Goal: Task Accomplishment & Management: Complete application form

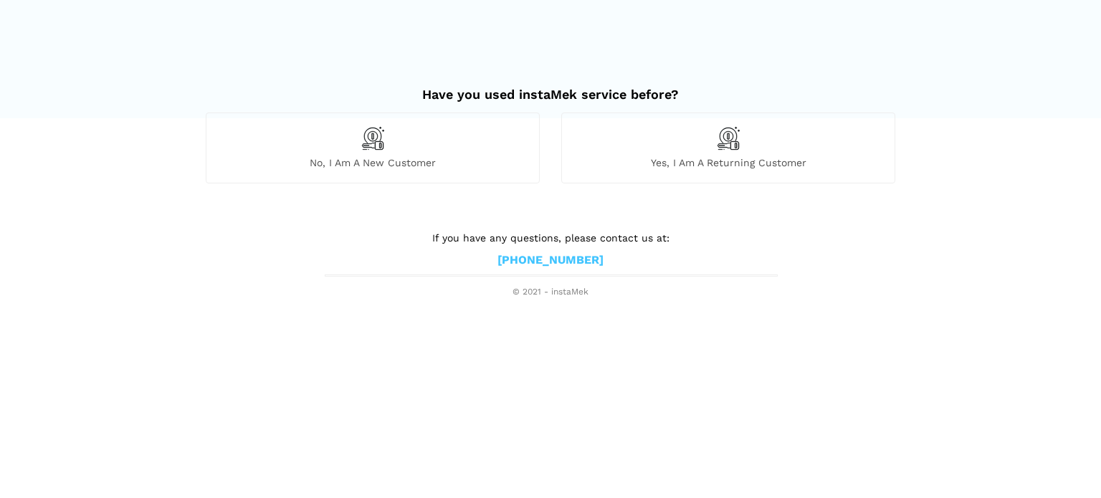
click at [717, 170] on div "Yes, I am a returning customer" at bounding box center [728, 148] width 334 height 70
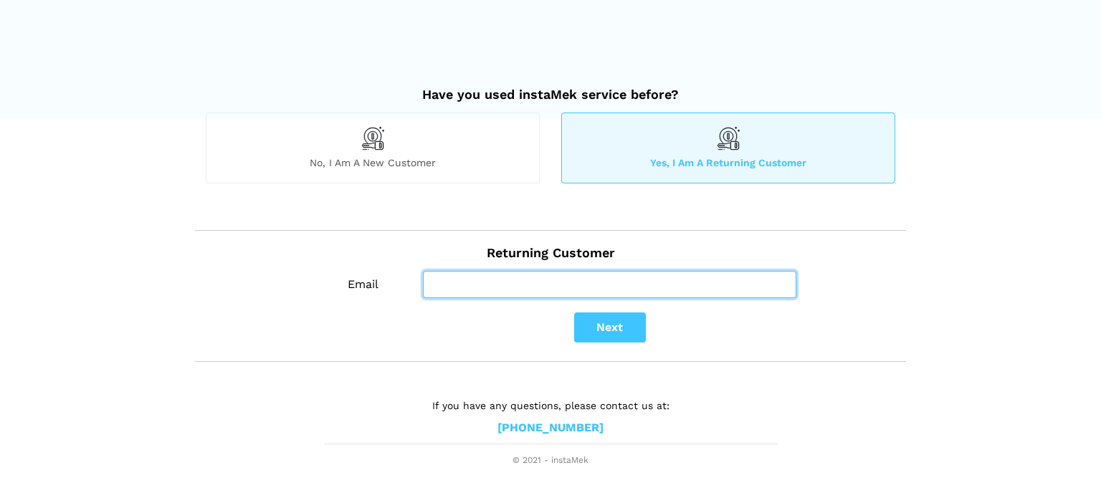
click at [518, 280] on input "Email" at bounding box center [609, 284] width 373 height 27
type input "[EMAIL_ADDRESS][DOMAIN_NAME]"
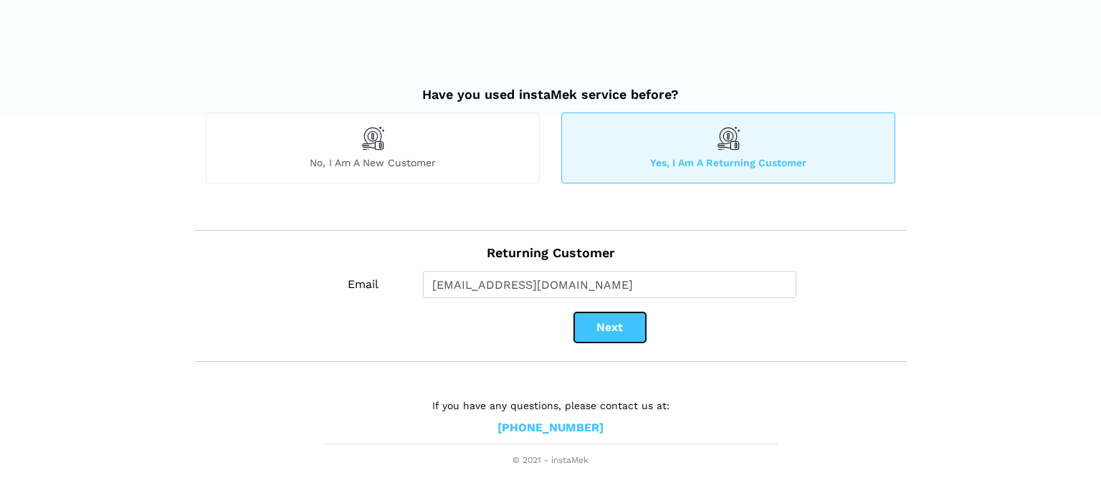
click at [613, 333] on button "Next" at bounding box center [610, 328] width 72 height 30
click at [613, 331] on button "Next" at bounding box center [610, 328] width 72 height 30
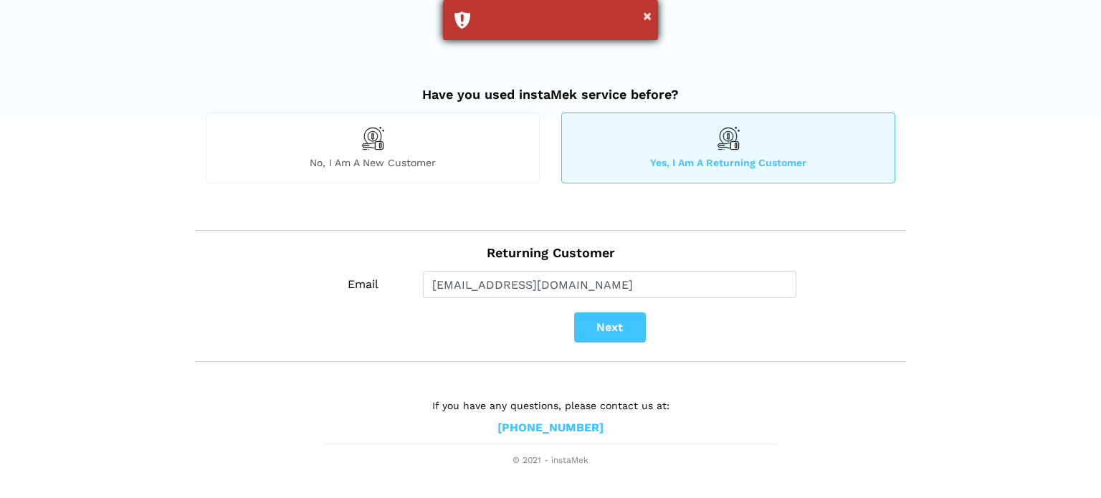
click at [652, 10] on div "×" at bounding box center [550, 20] width 215 height 40
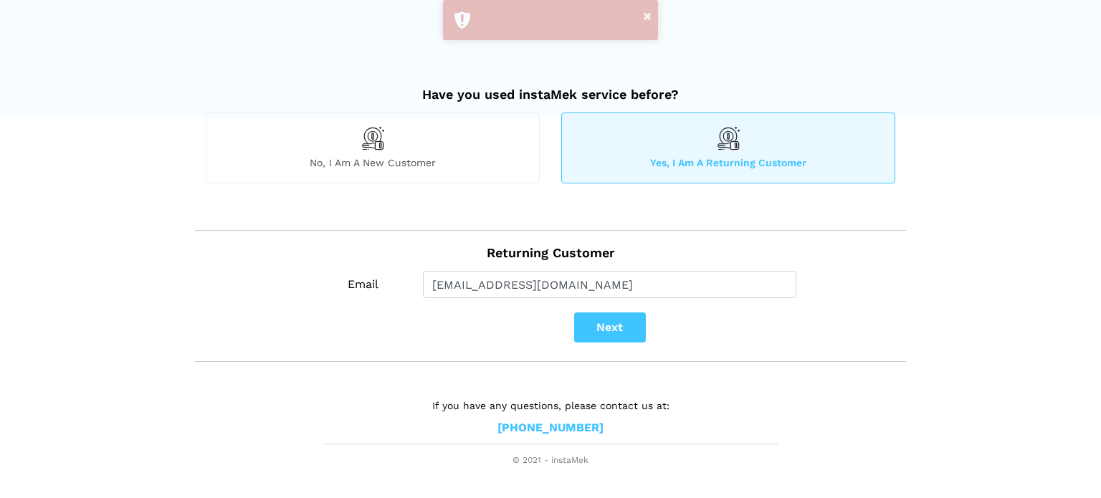
click at [459, 148] on div "No, I am a new customer" at bounding box center [373, 148] width 334 height 70
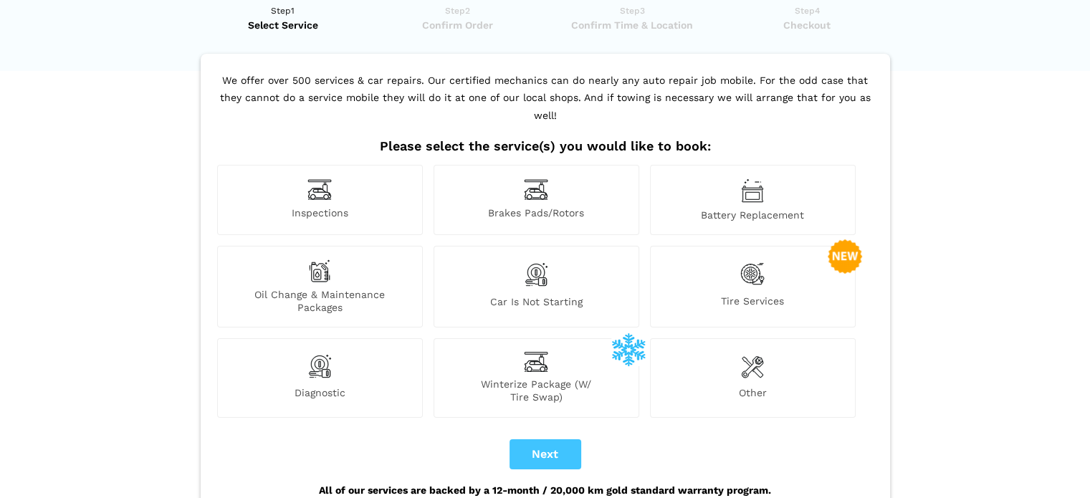
scroll to position [72, 0]
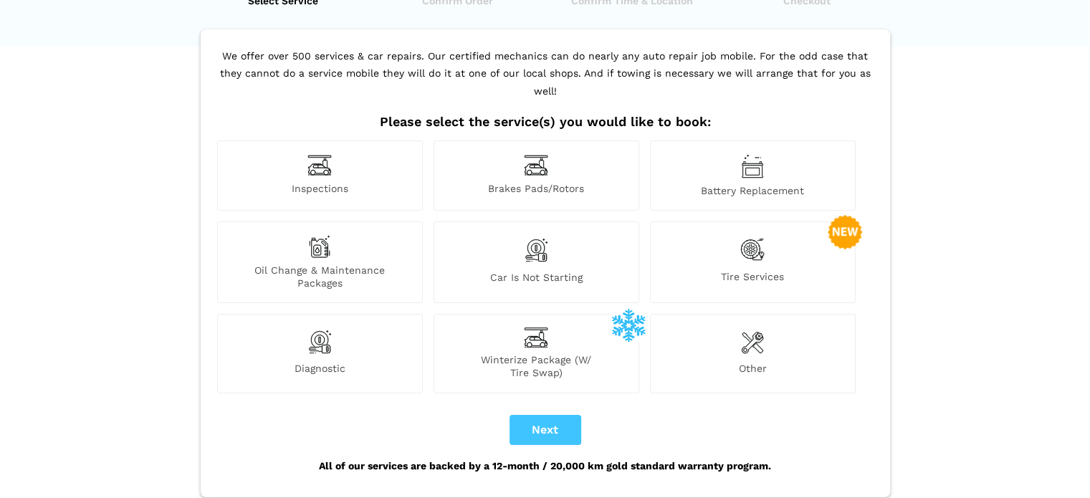
click at [361, 264] on span "Oil Change & Maintenance Packages" at bounding box center [320, 277] width 204 height 26
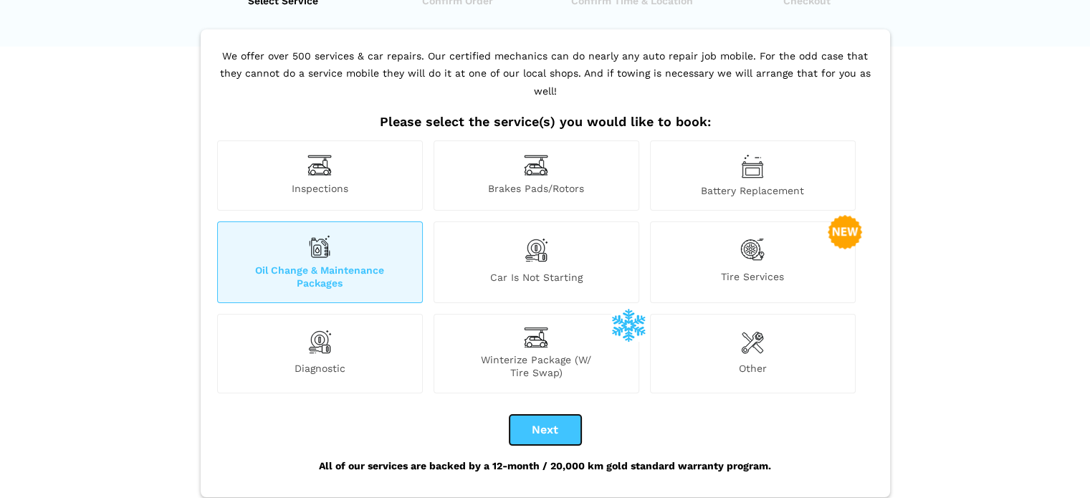
click at [573, 416] on button "Next" at bounding box center [546, 430] width 72 height 30
checkbox input "true"
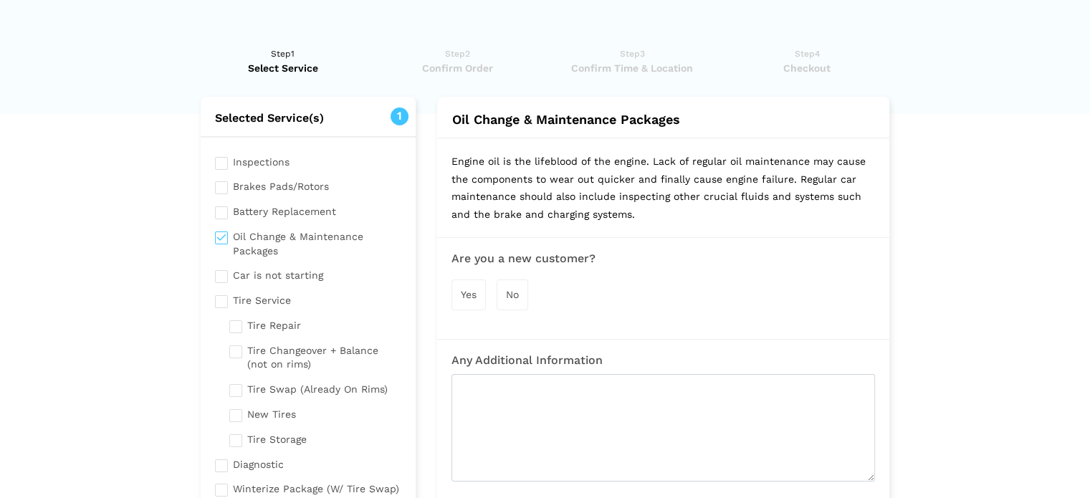
scroll to position [0, 0]
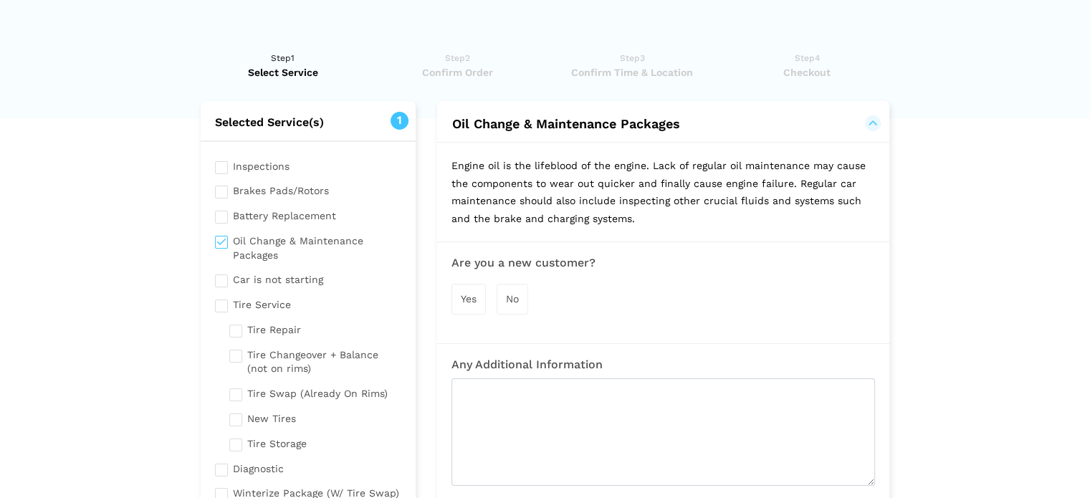
click at [513, 297] on span "No" at bounding box center [512, 298] width 13 height 11
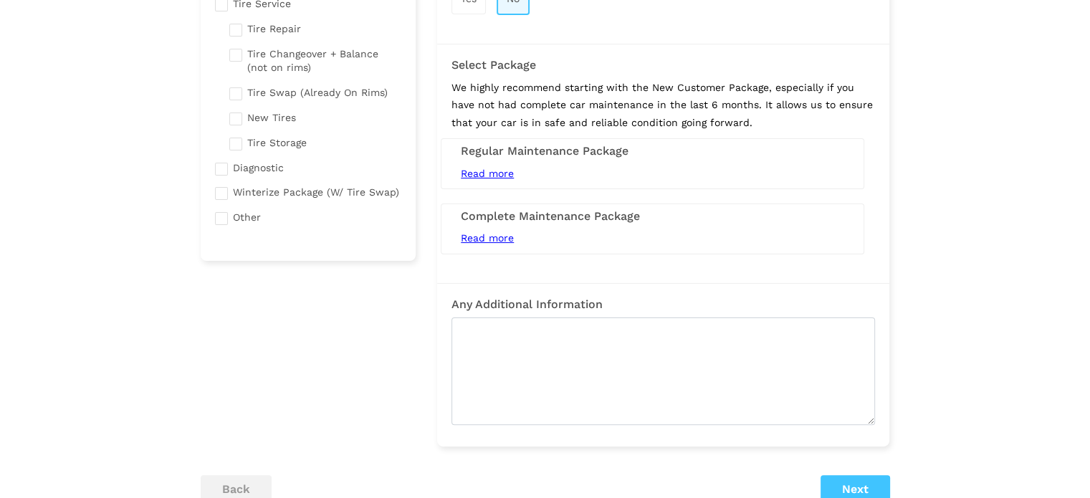
scroll to position [358, 0]
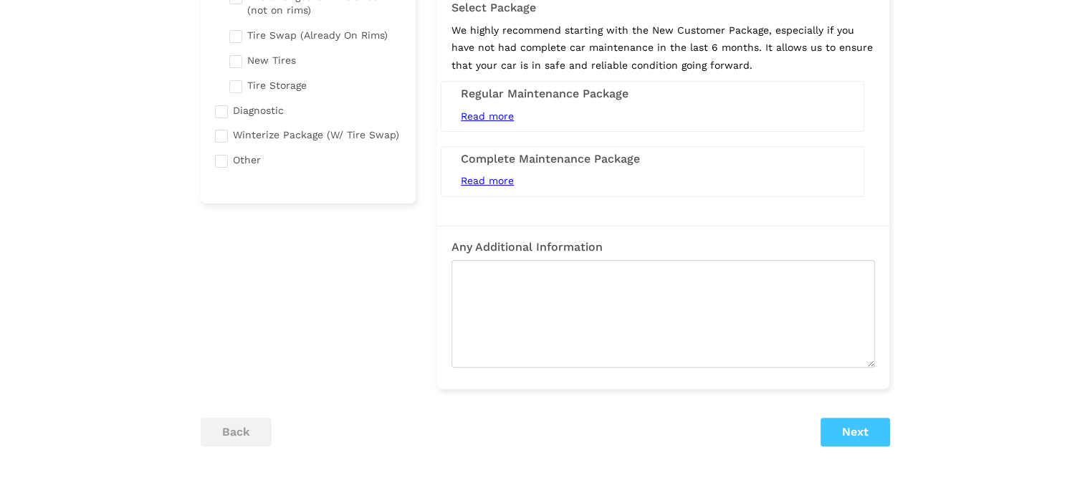
click at [495, 119] on span "Read more" at bounding box center [487, 115] width 53 height 11
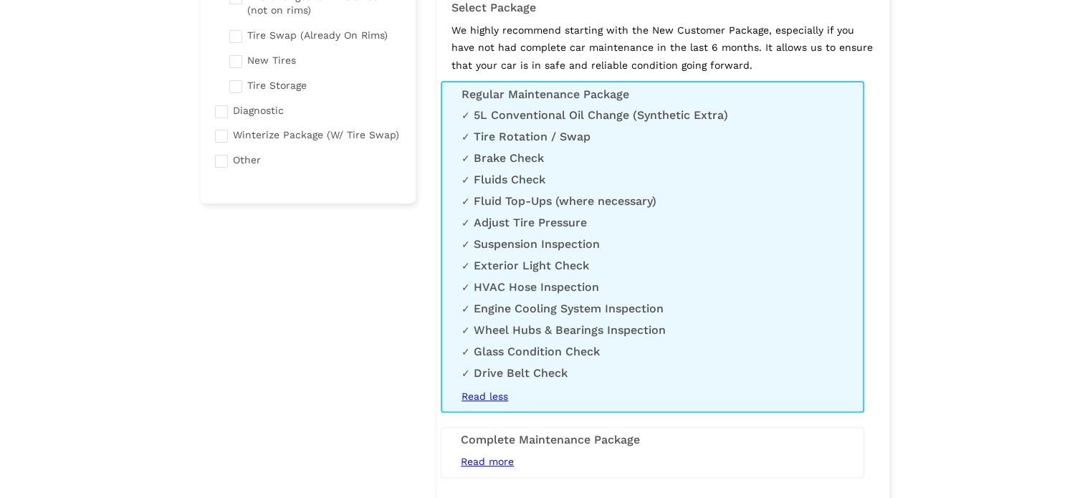
click at [507, 401] on span "Read less" at bounding box center [485, 396] width 47 height 11
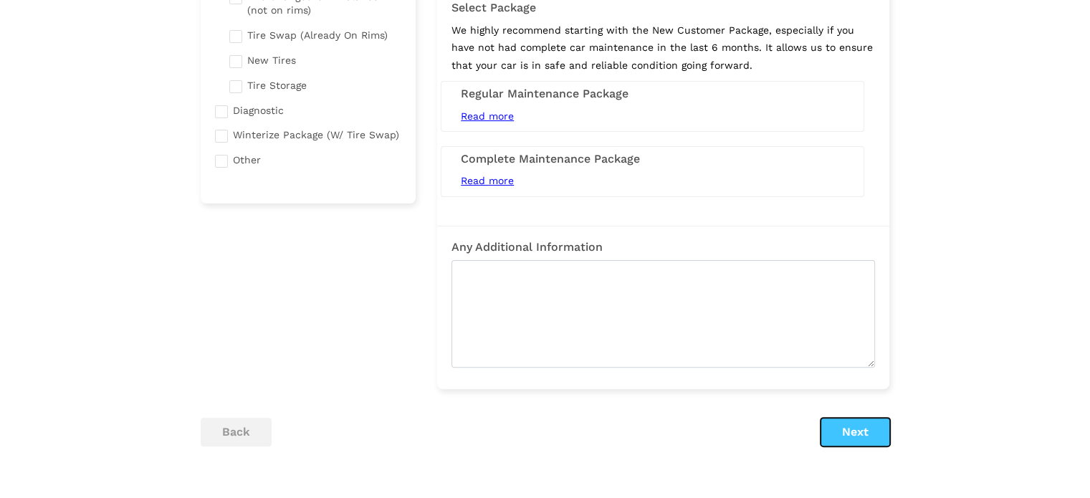
click at [846, 426] on button "Next" at bounding box center [856, 432] width 70 height 29
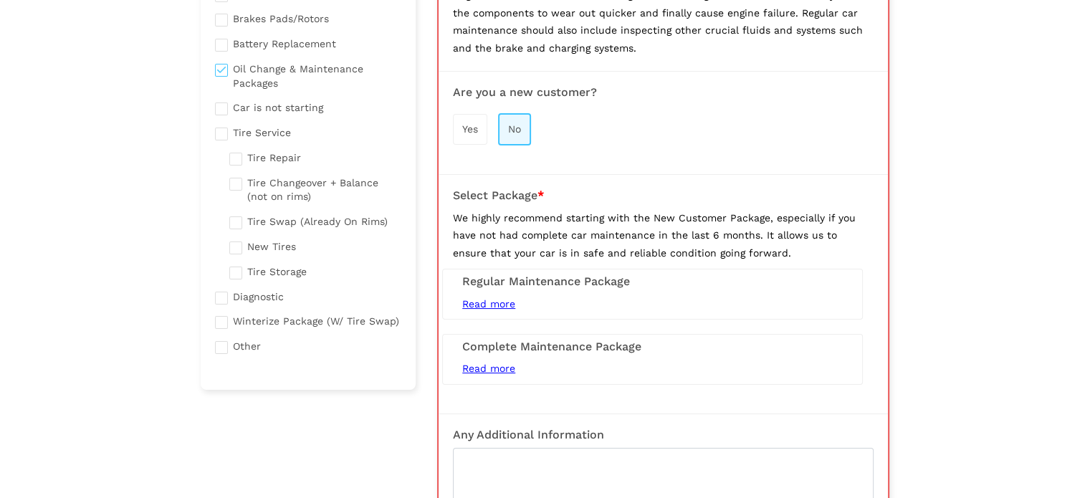
scroll to position [172, 0]
click at [464, 143] on div "Yes No" at bounding box center [663, 129] width 421 height 47
click at [465, 134] on div "Yes" at bounding box center [470, 129] width 34 height 31
click at [510, 125] on span "No" at bounding box center [515, 128] width 13 height 11
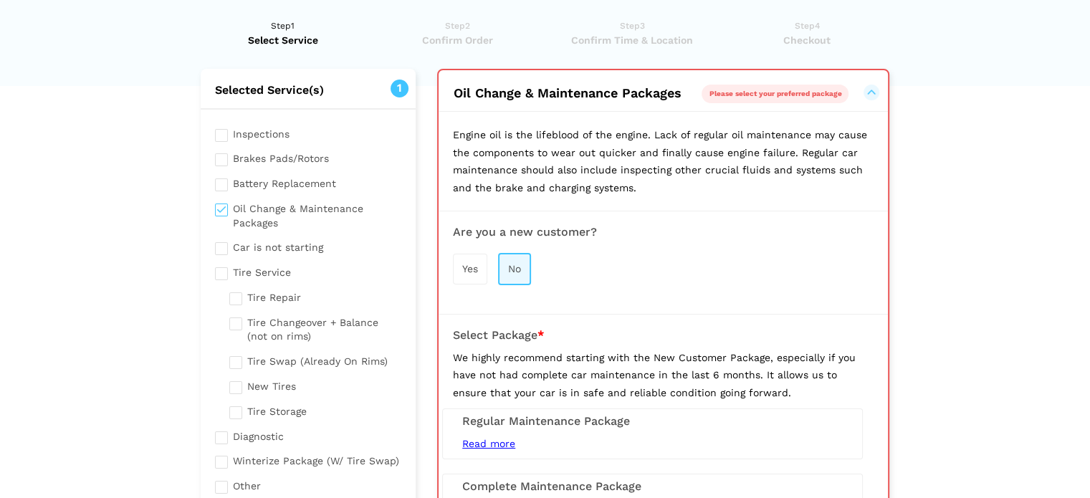
scroll to position [0, 0]
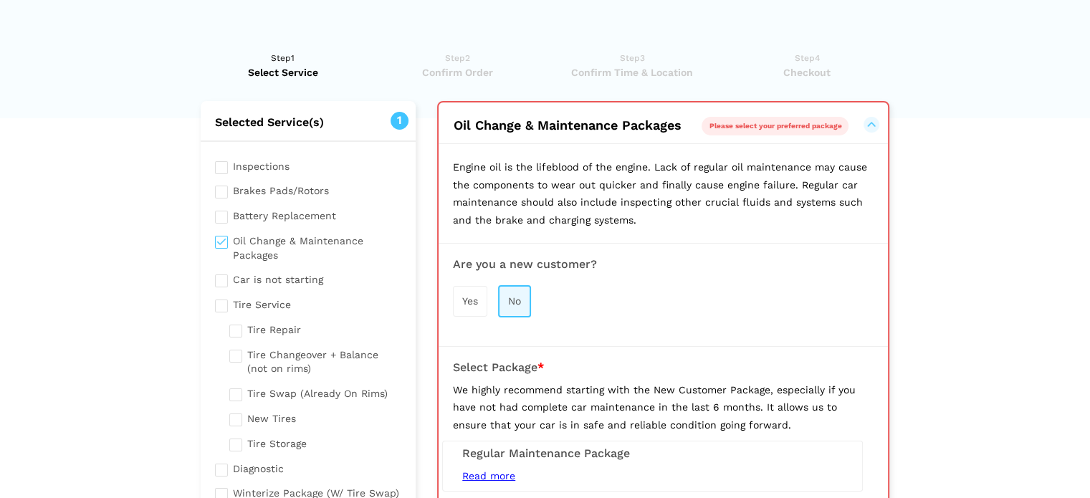
click at [795, 125] on span "Please select your preferred package" at bounding box center [775, 126] width 133 height 8
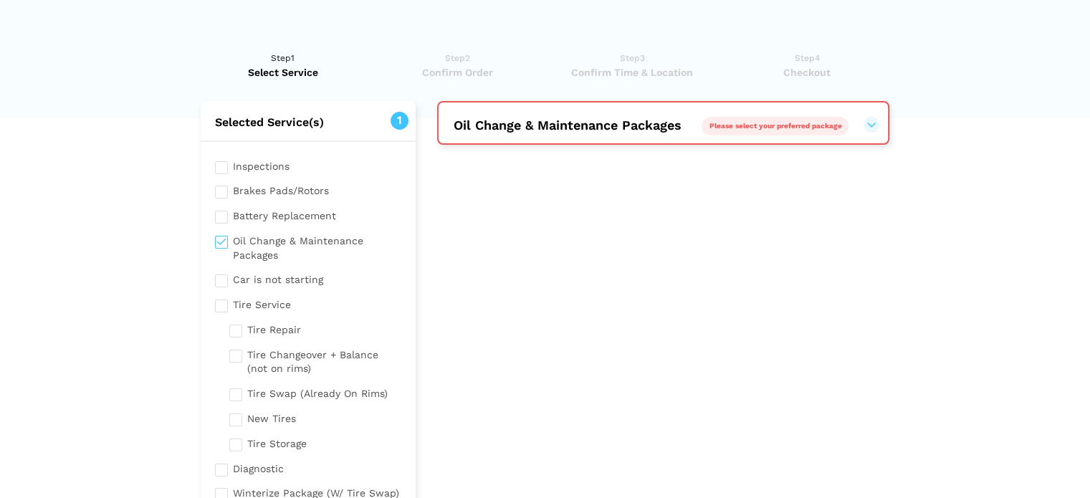
click at [795, 125] on span "Please select your preferred package" at bounding box center [775, 126] width 133 height 8
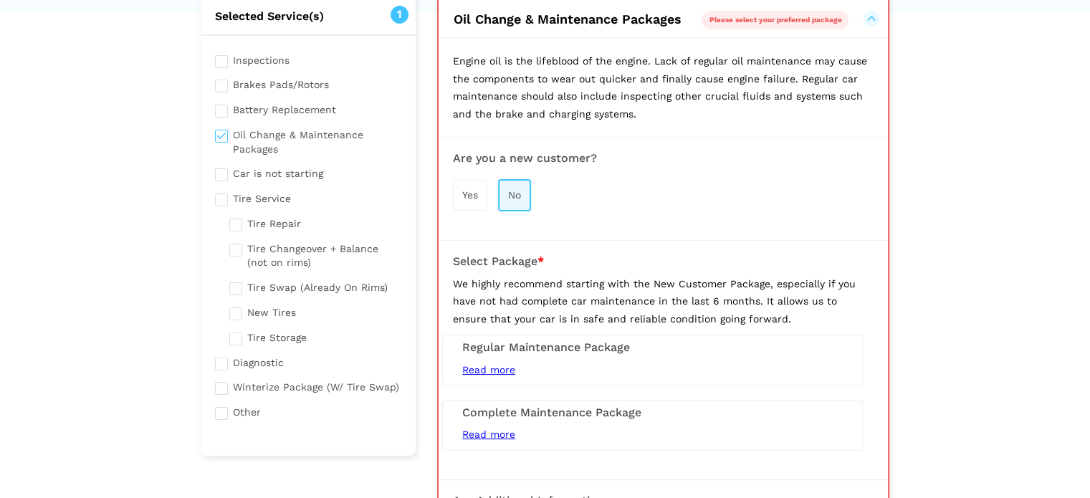
scroll to position [287, 0]
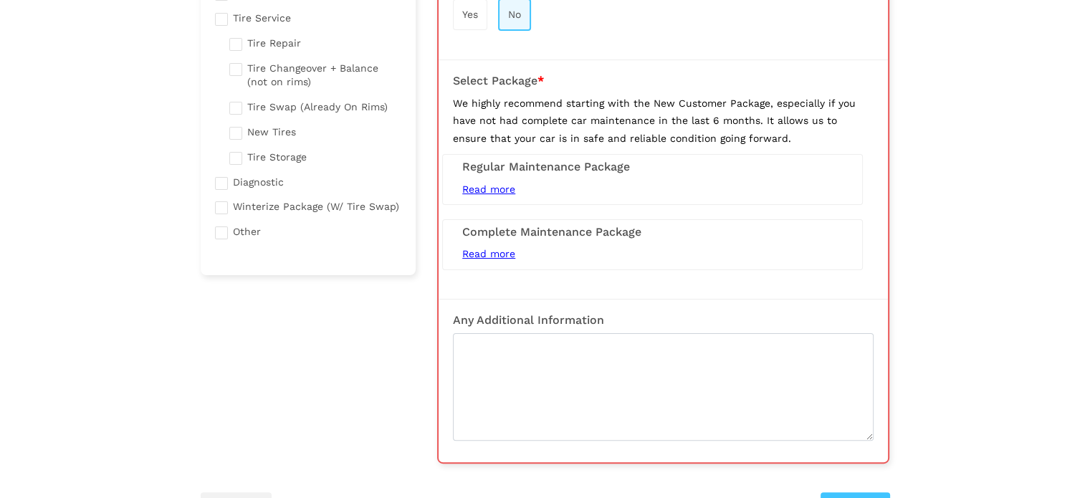
click at [505, 251] on span "Read more" at bounding box center [488, 253] width 53 height 11
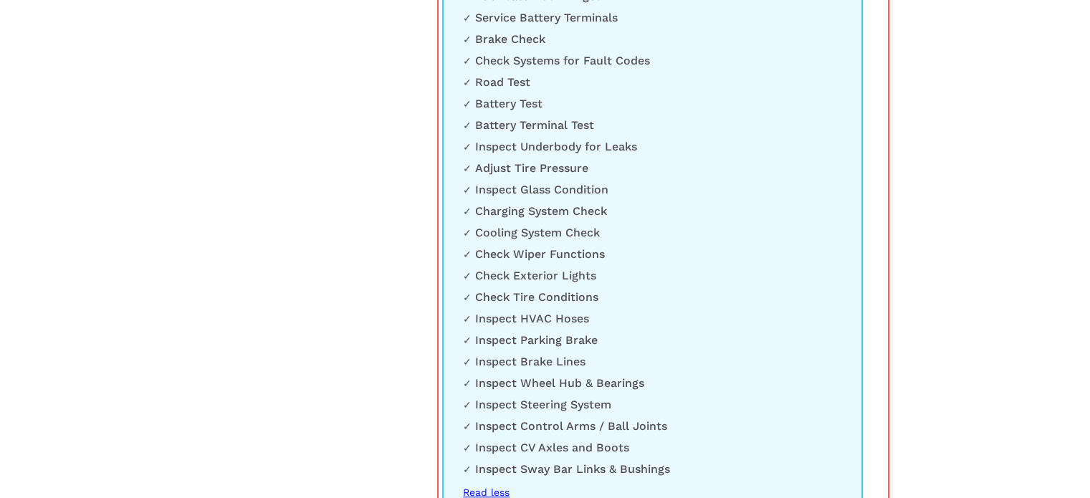
scroll to position [717, 0]
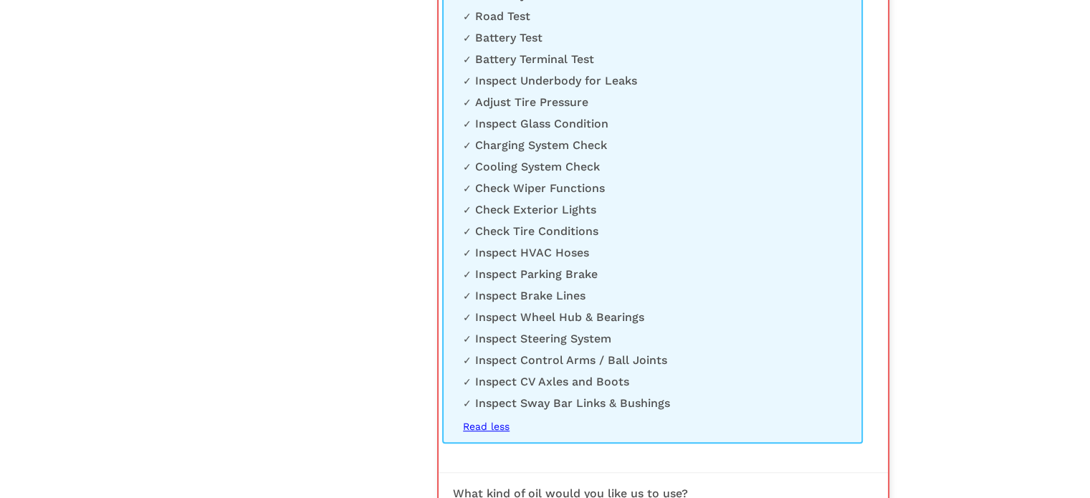
click at [505, 432] on span "Read less" at bounding box center [486, 426] width 47 height 11
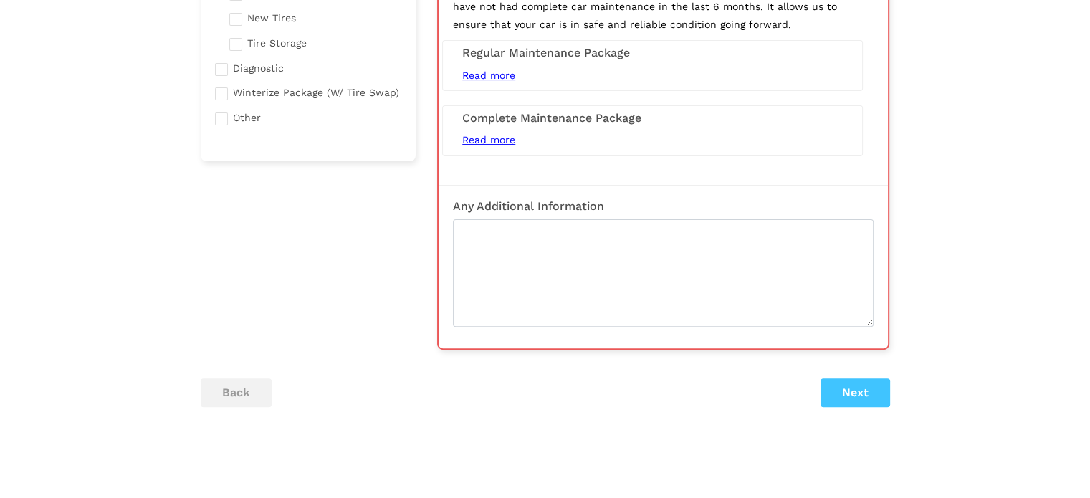
scroll to position [329, 0]
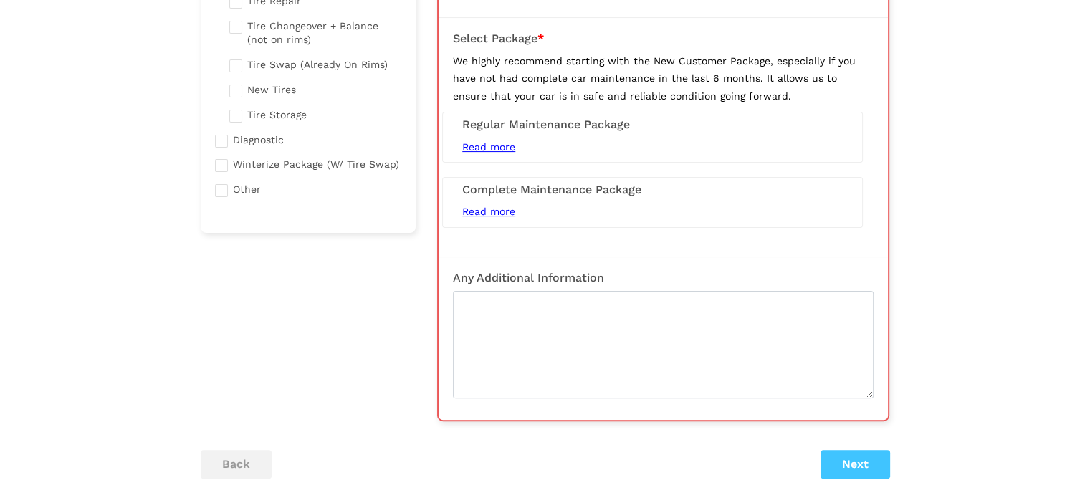
click at [863, 476] on div "Selected Service(s) 1 Inspections Brakes Pads/Rotors Tire Service" at bounding box center [545, 143] width 711 height 743
click at [862, 469] on button "Next" at bounding box center [856, 464] width 70 height 29
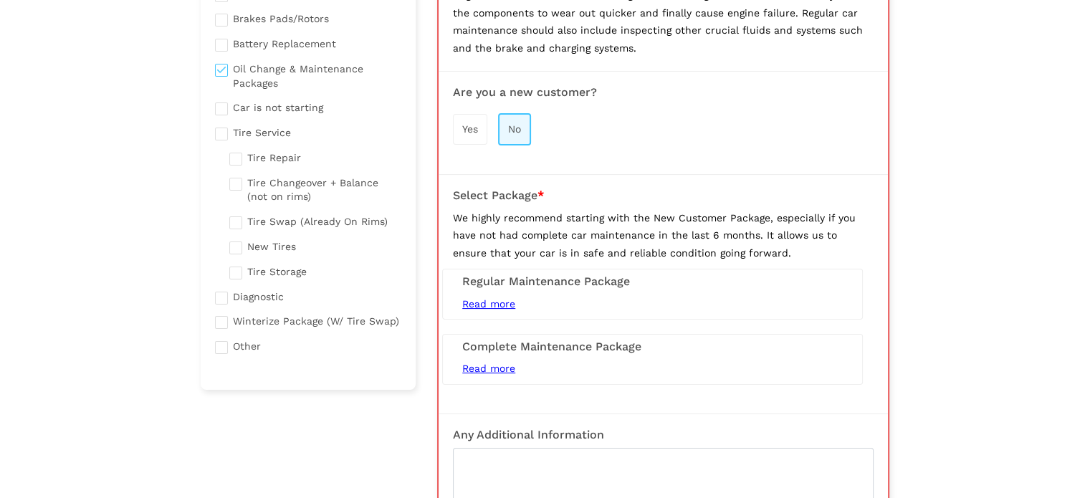
scroll to position [100, 0]
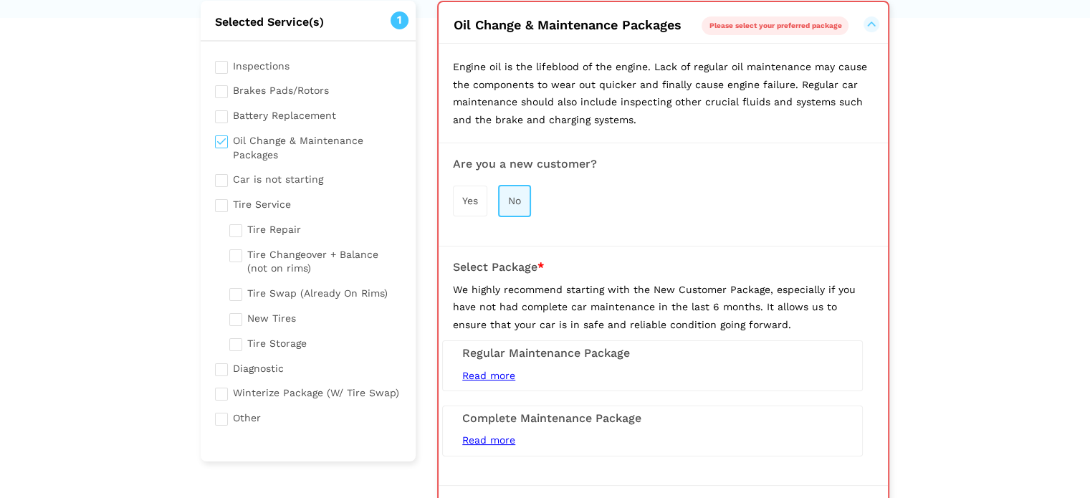
click at [565, 363] on div "Regular Maintenance Package Read more 5L Conventional Oil Change (Synthetic Ext…" at bounding box center [652, 365] width 421 height 51
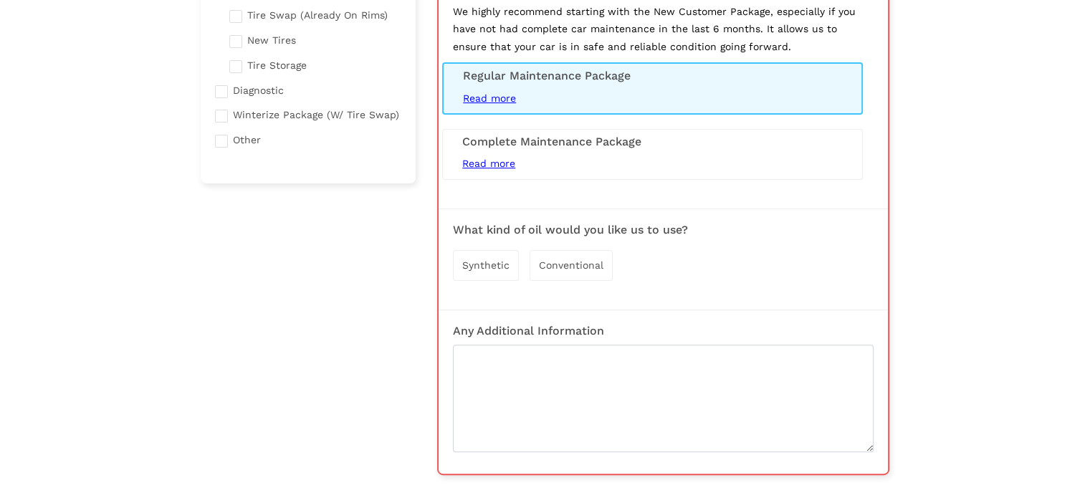
scroll to position [387, 0]
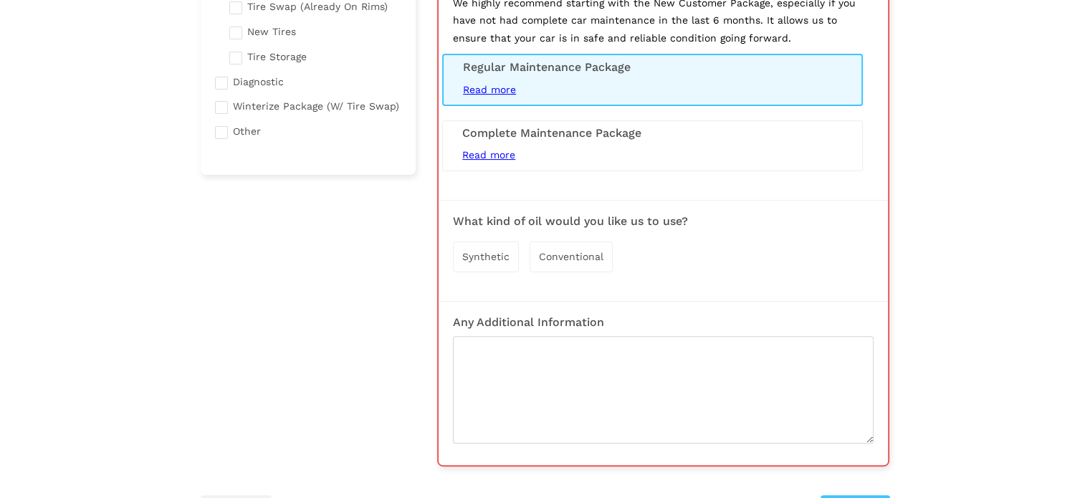
click at [481, 252] on span "Synthetic" at bounding box center [485, 256] width 47 height 11
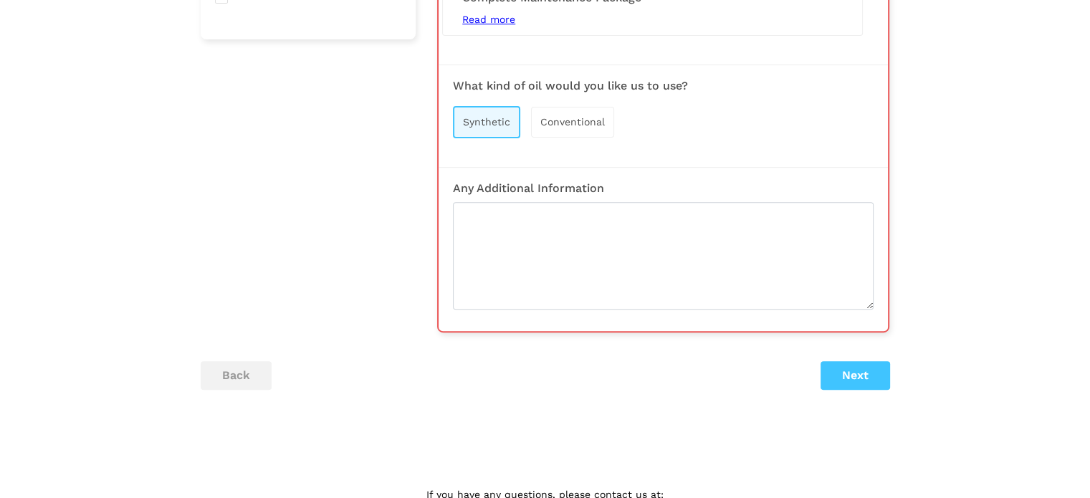
scroll to position [530, 0]
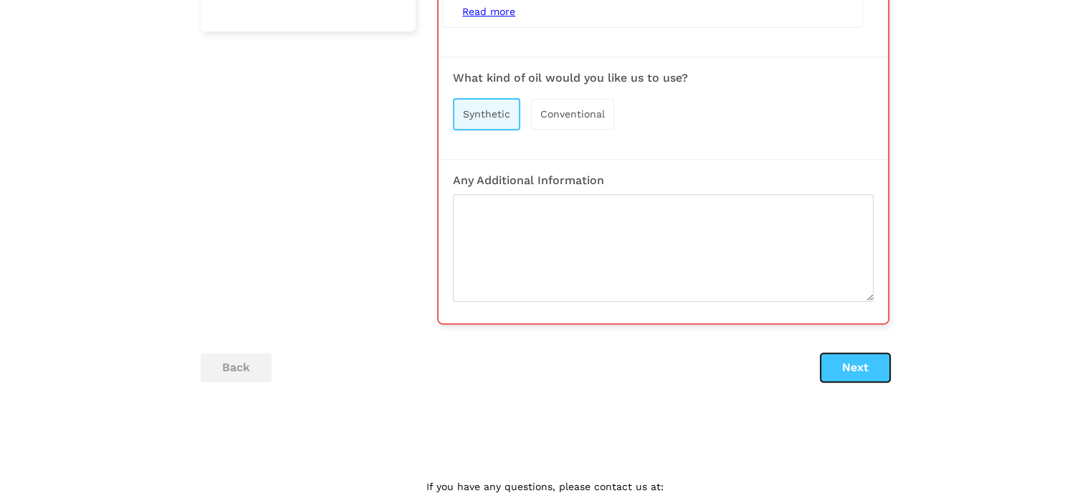
click at [850, 360] on button "Next" at bounding box center [856, 367] width 70 height 29
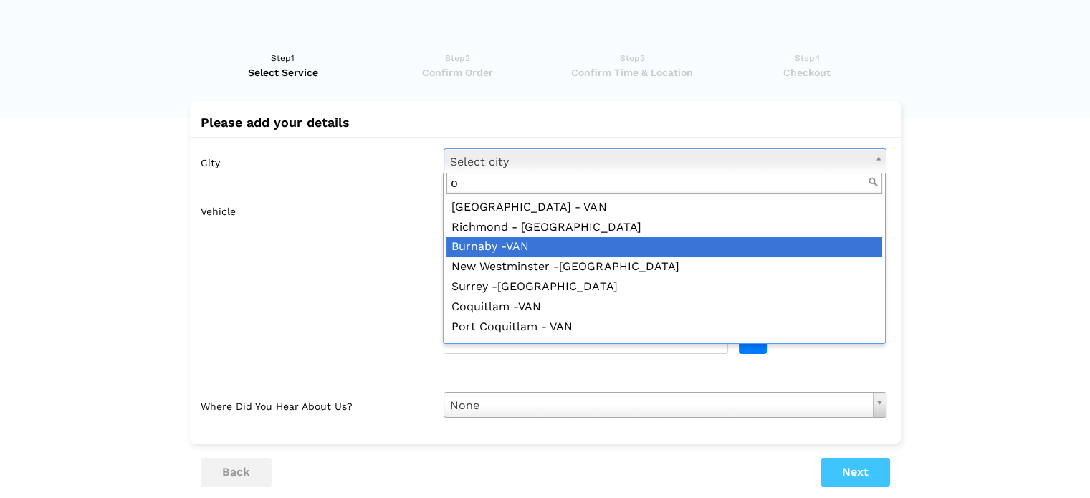
scroll to position [0, 0]
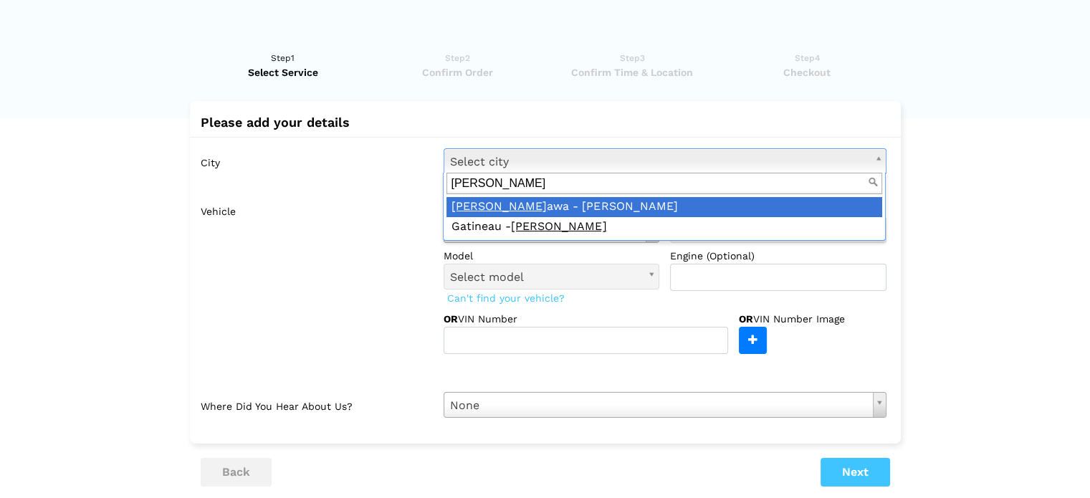
type input "[PERSON_NAME]"
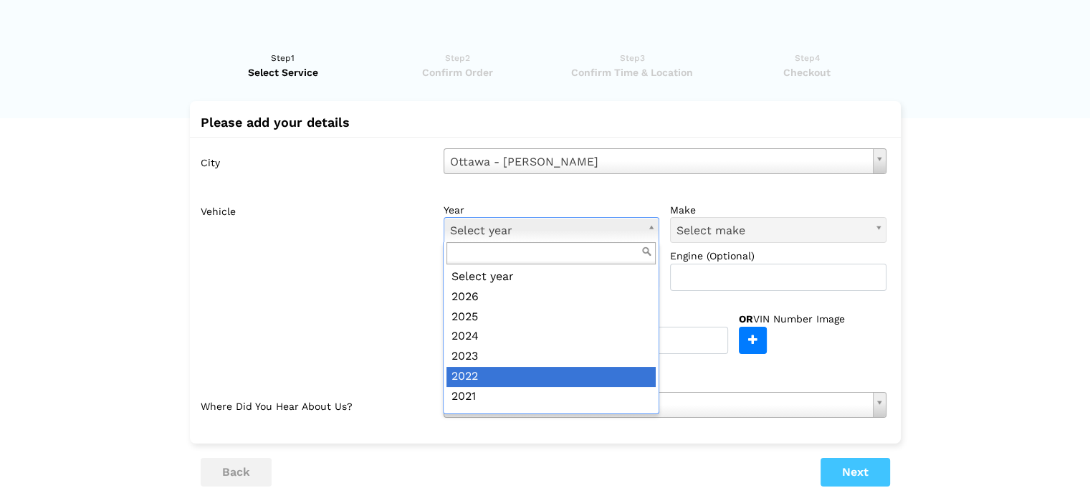
scroll to position [72, 0]
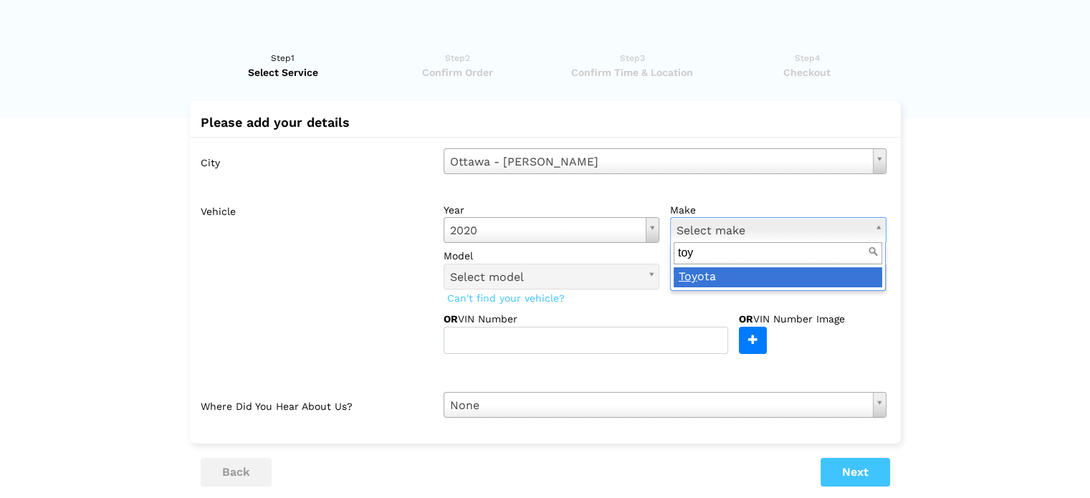
type input "toy"
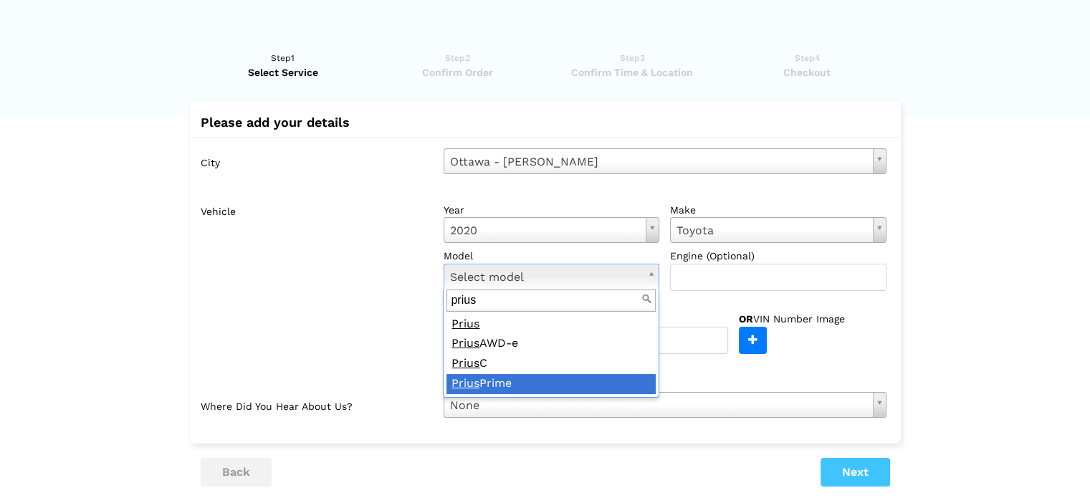
type input "prius"
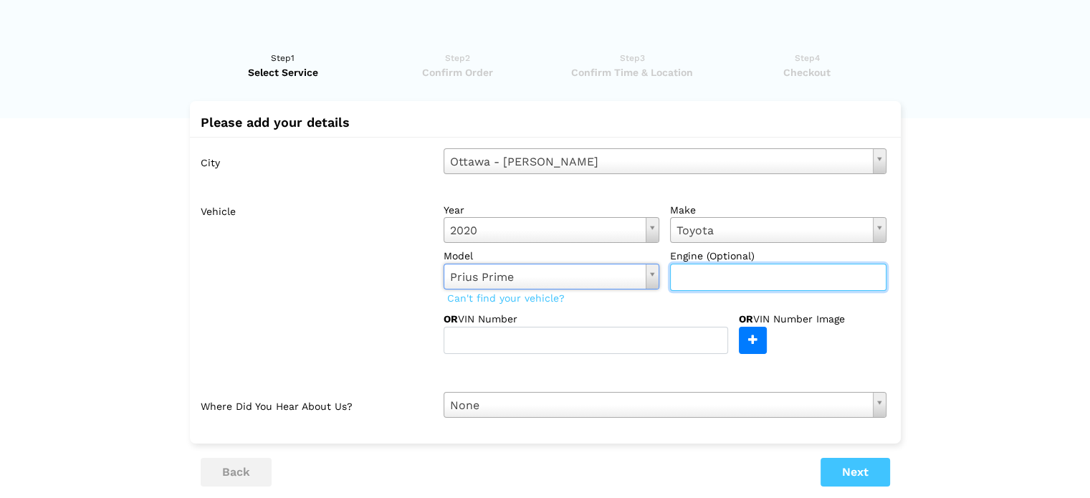
click at [687, 280] on input "text" at bounding box center [778, 277] width 216 height 27
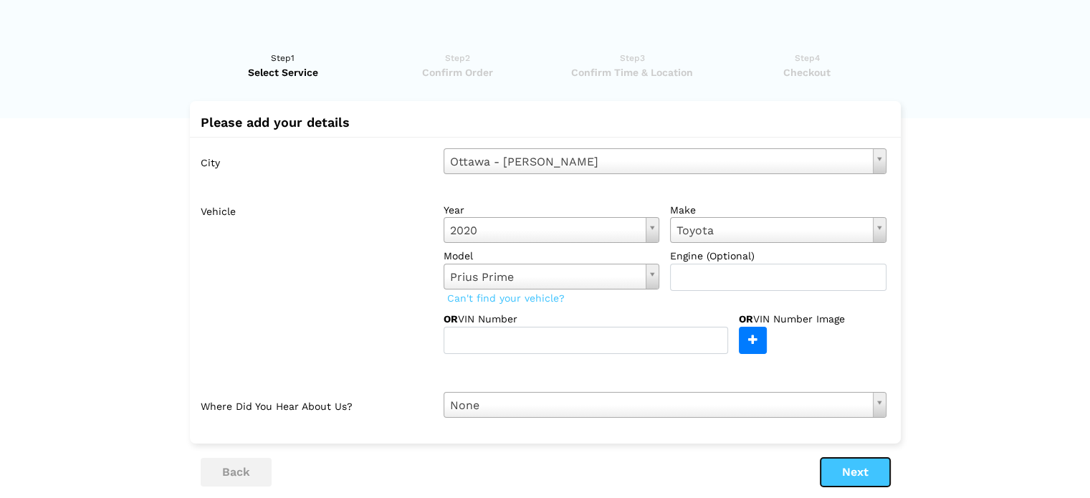
click at [854, 475] on button "Next" at bounding box center [856, 472] width 70 height 29
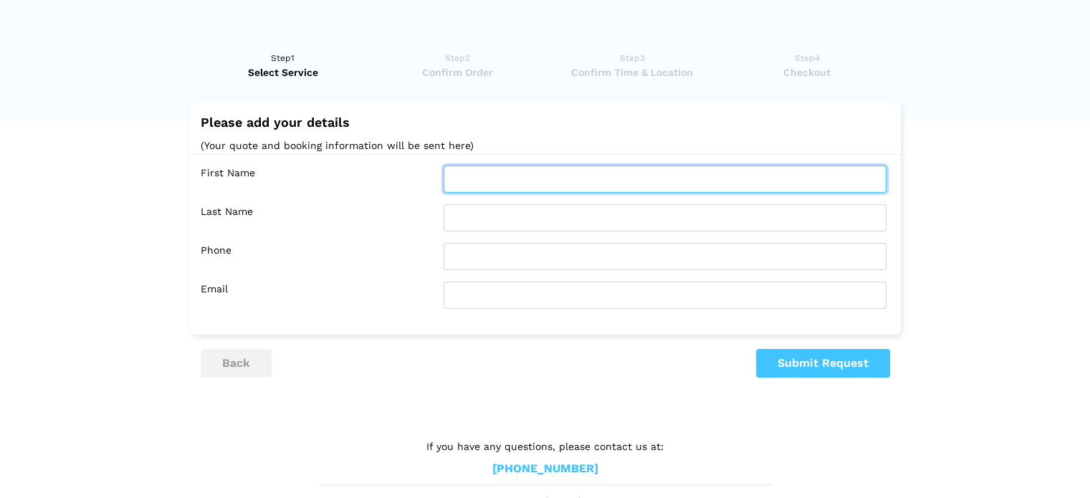
click at [470, 179] on input "text" at bounding box center [665, 179] width 443 height 27
type input "3"
type input "po"
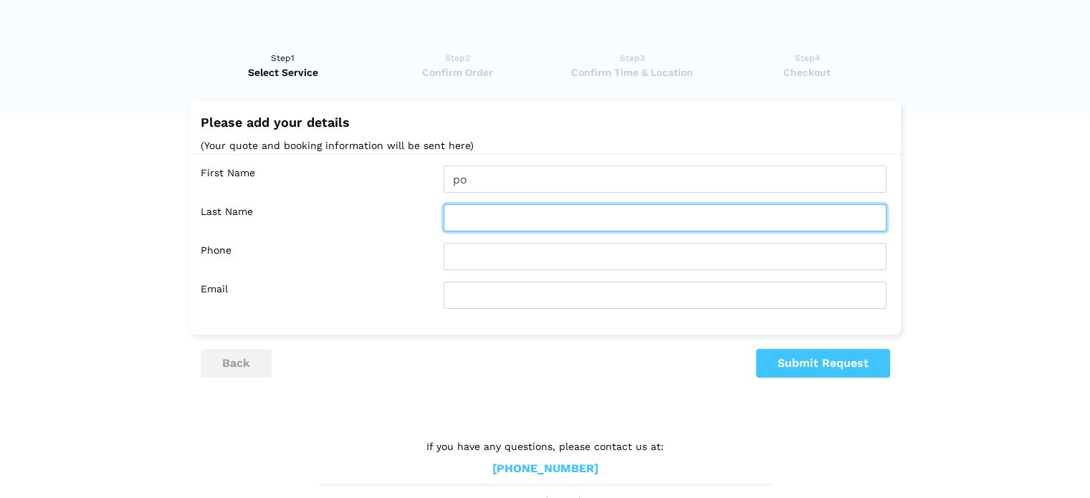
click at [495, 214] on input "text" at bounding box center [665, 217] width 443 height 27
type input "das"
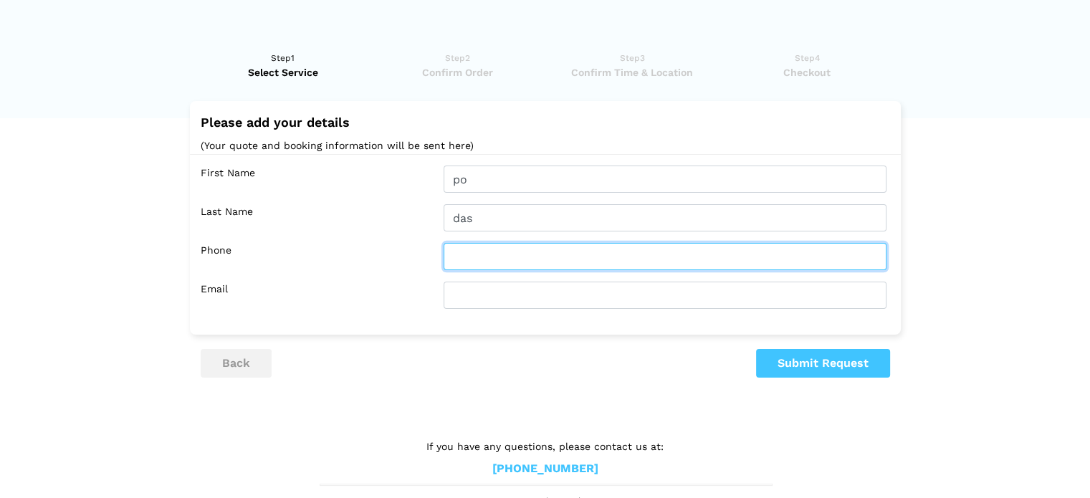
click at [456, 250] on input "text" at bounding box center [665, 256] width 443 height 27
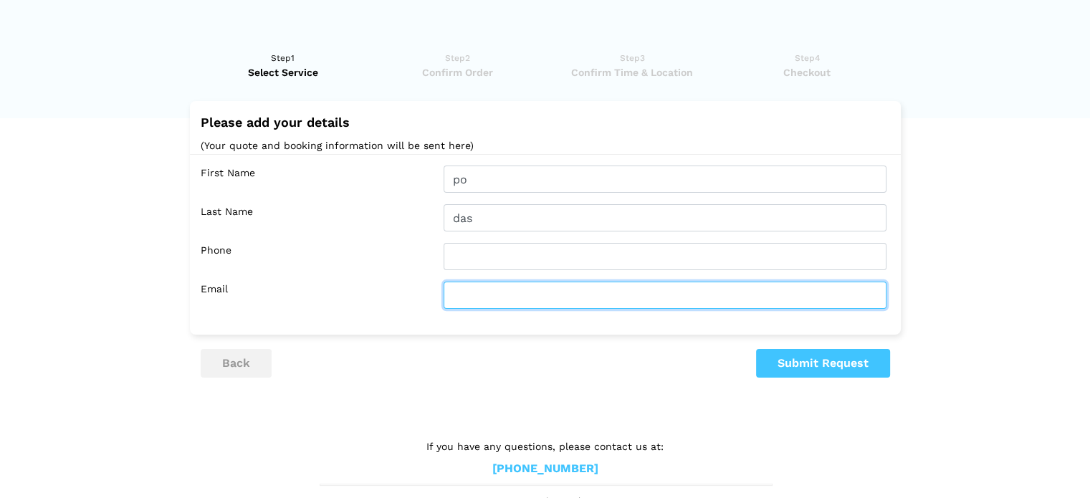
click at [479, 292] on input "text" at bounding box center [665, 295] width 443 height 27
type input "[EMAIL_ADDRESS][DOMAIN_NAME]"
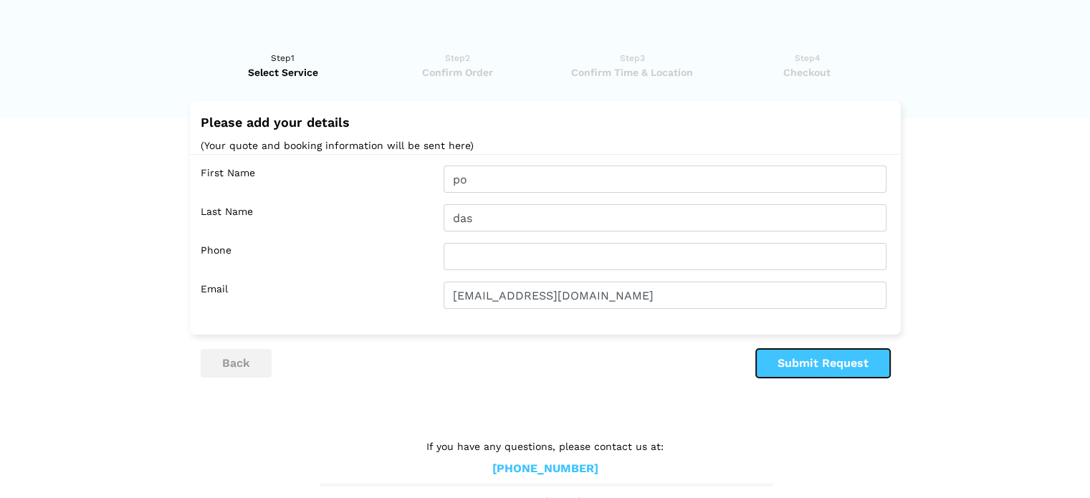
click at [803, 364] on button "Submit Request" at bounding box center [823, 363] width 134 height 29
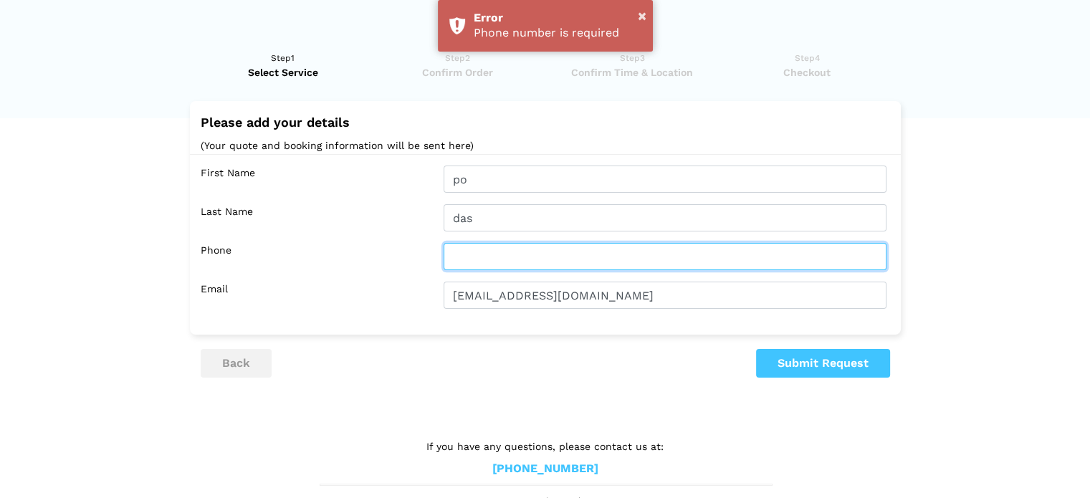
click at [578, 249] on input "text" at bounding box center [665, 256] width 443 height 27
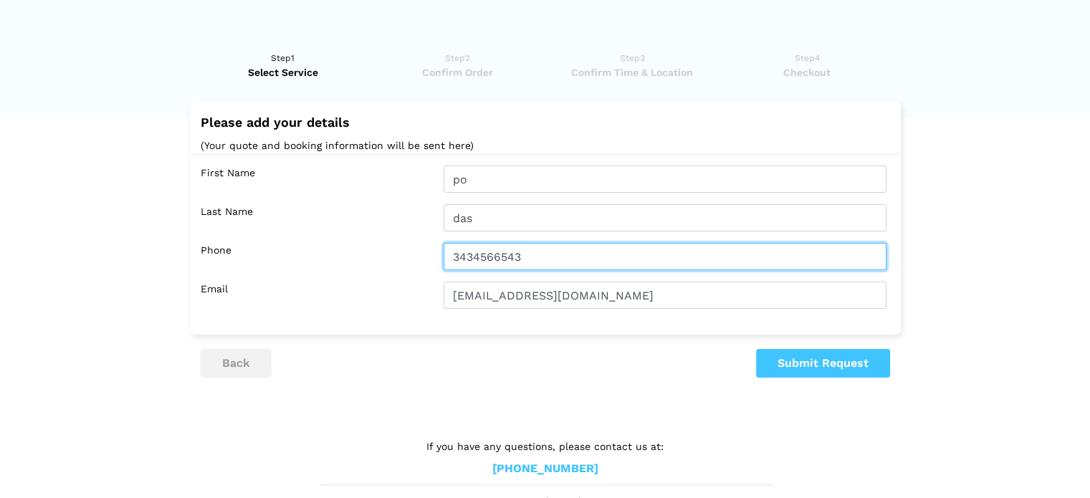
type input "3434566543"
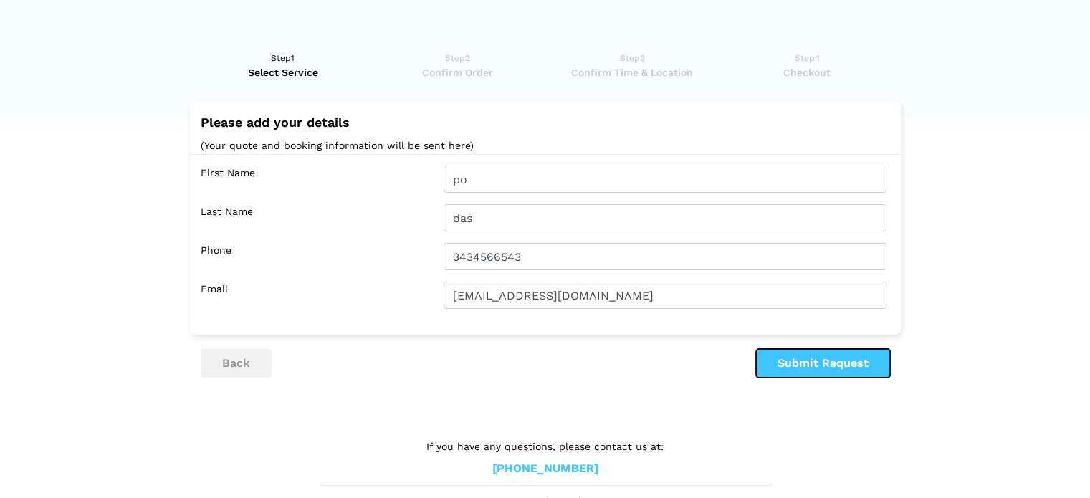
click at [846, 366] on button "Submit Request" at bounding box center [823, 363] width 134 height 29
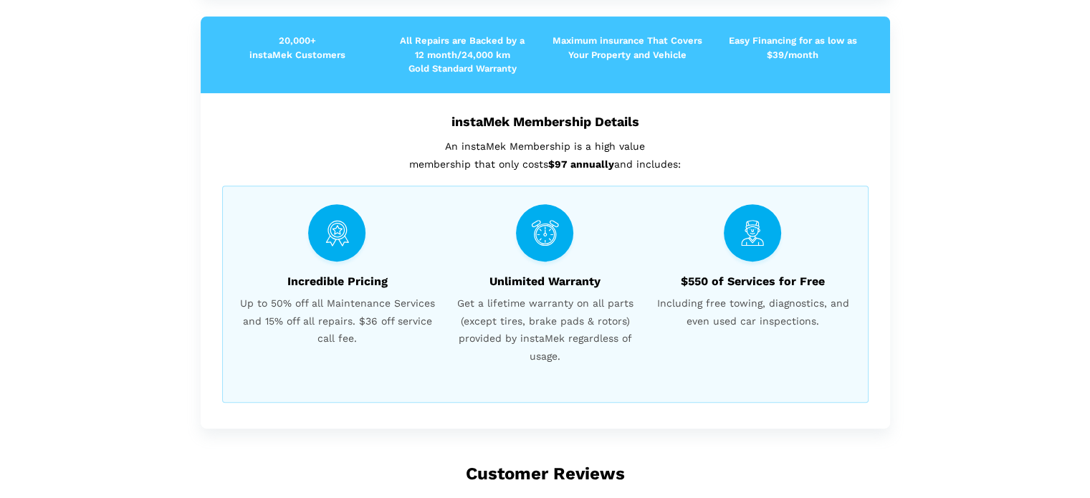
scroll to position [332, 0]
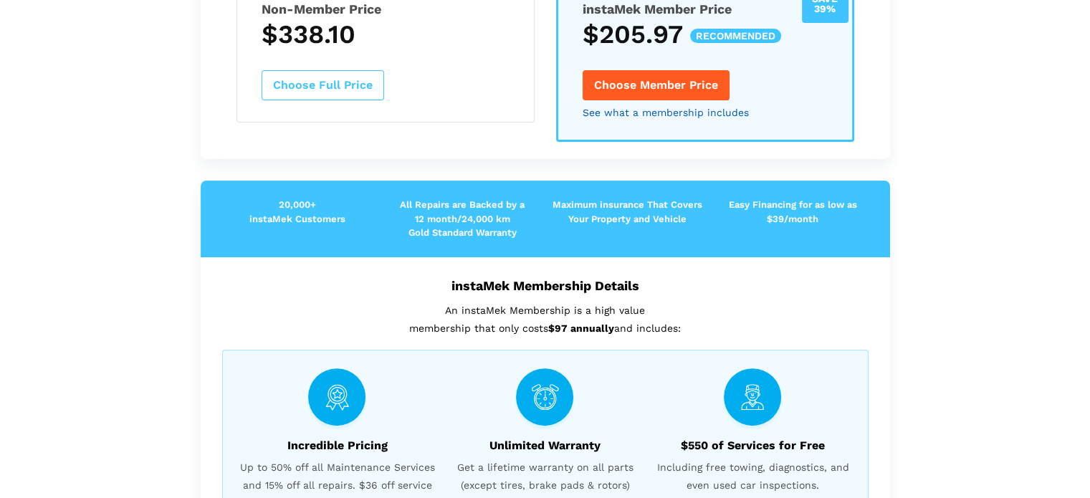
click at [648, 111] on link "See what a membership includes" at bounding box center [666, 113] width 166 height 10
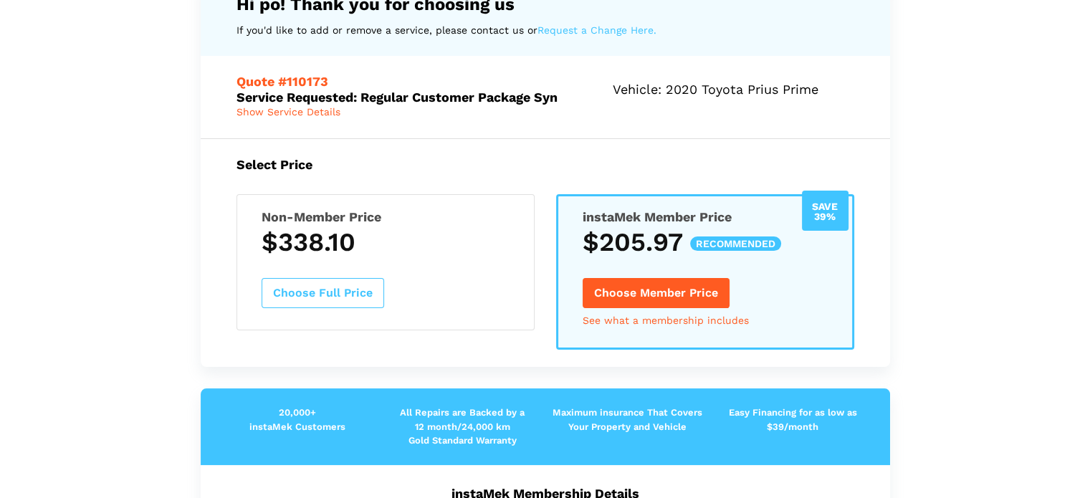
scroll to position [117, 0]
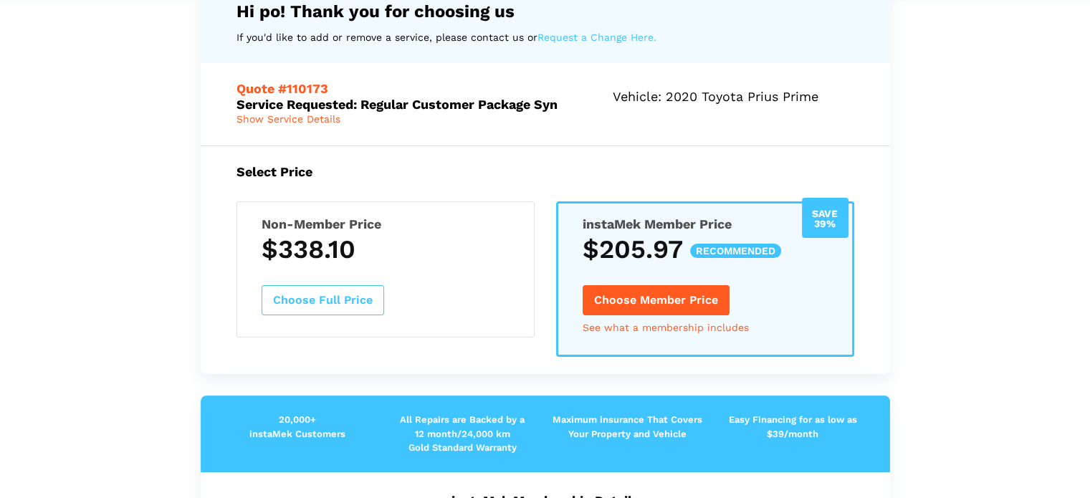
click at [341, 295] on button "Choose Full Price" at bounding box center [323, 300] width 123 height 30
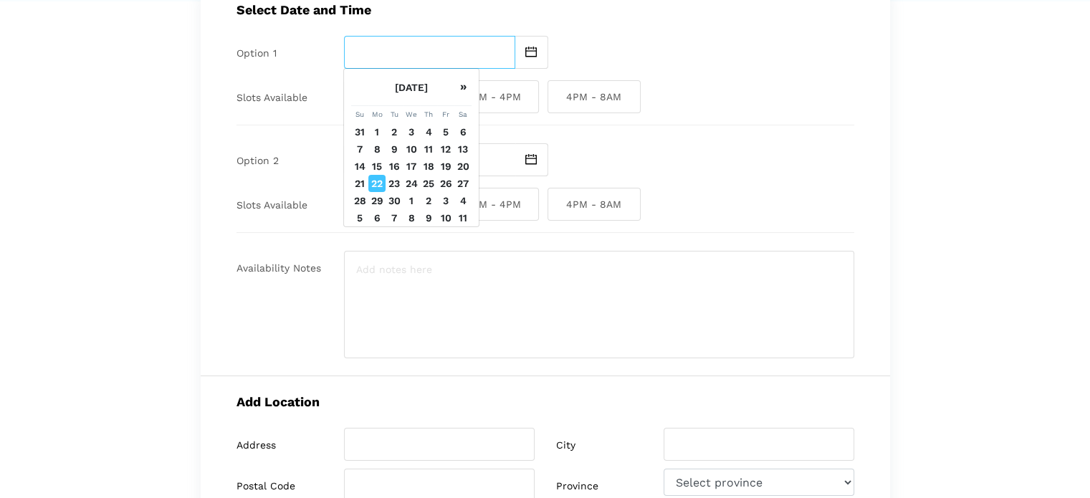
click at [456, 54] on input "text" at bounding box center [429, 52] width 171 height 33
click at [459, 55] on input "text" at bounding box center [429, 52] width 171 height 33
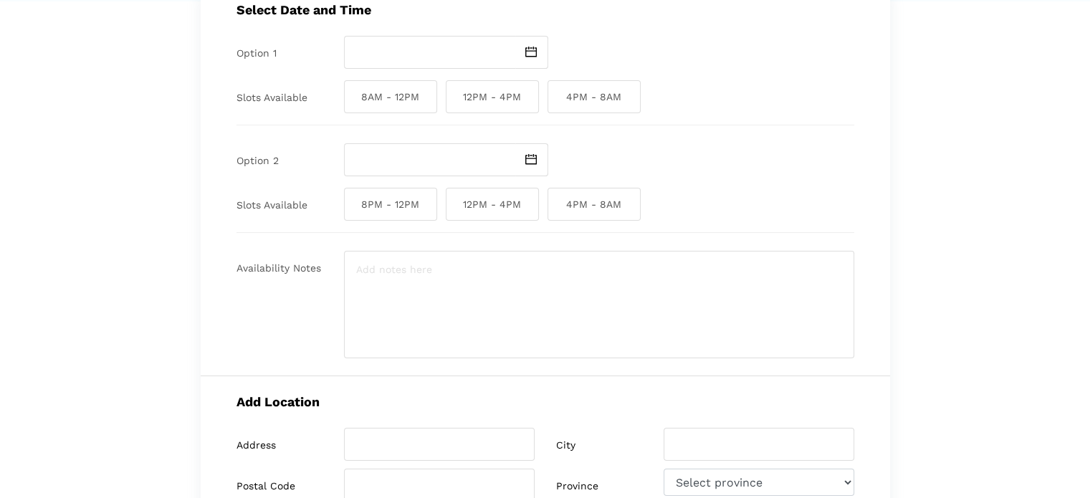
click at [635, 54] on div at bounding box center [599, 52] width 510 height 33
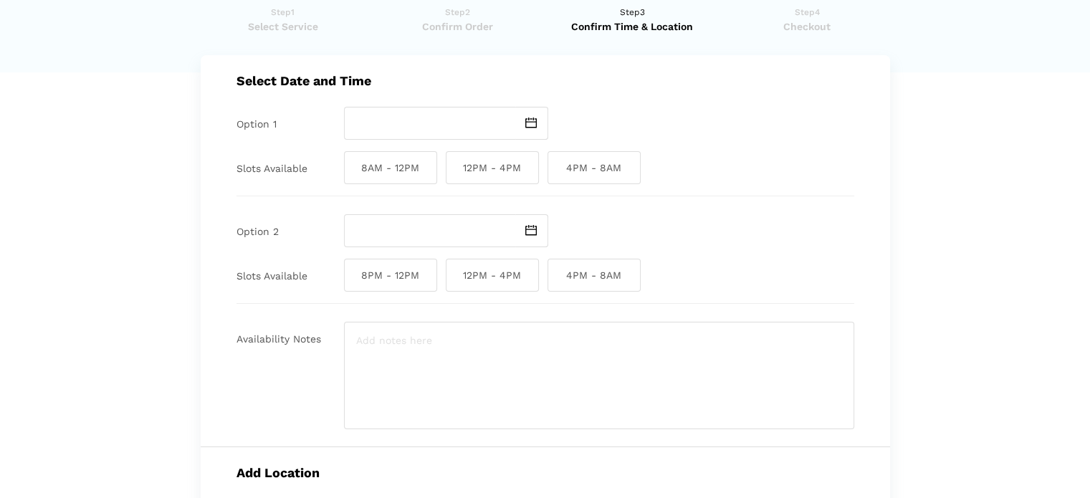
scroll to position [0, 0]
